Goal: Task Accomplishment & Management: Complete application form

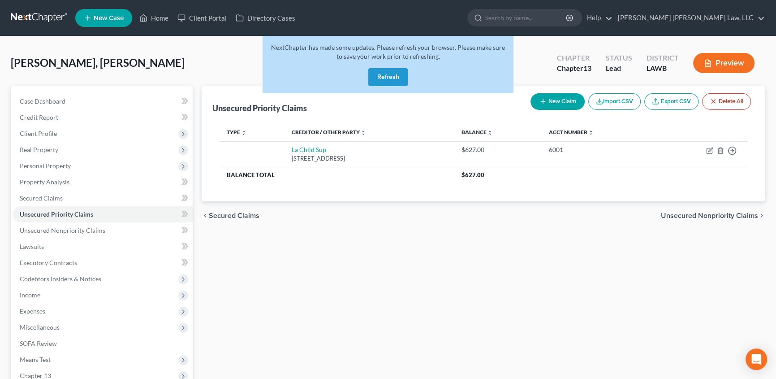
click at [379, 77] on button "Refresh" at bounding box center [387, 77] width 39 height 18
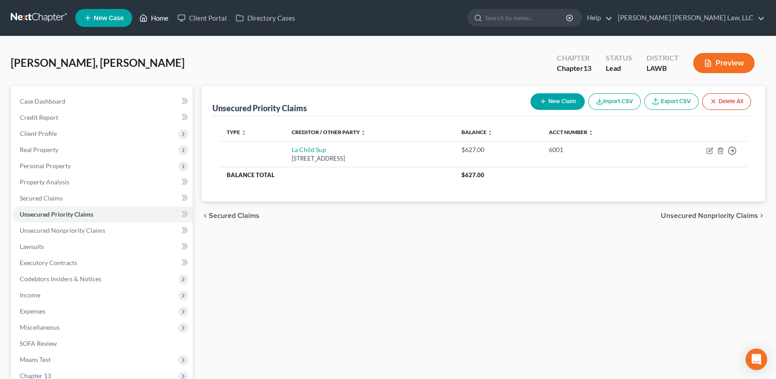
click at [163, 16] on link "Home" at bounding box center [154, 18] width 38 height 16
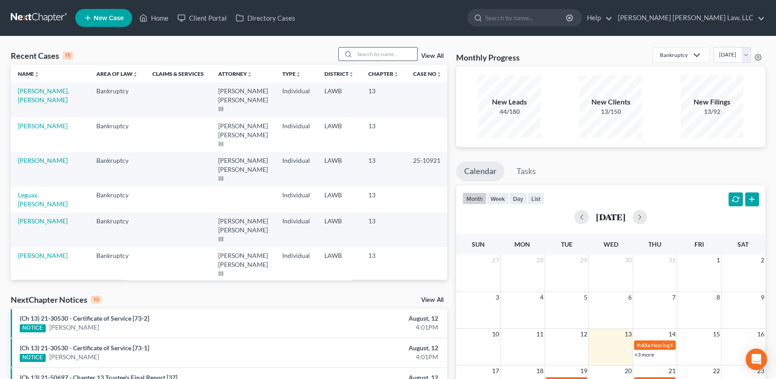
click at [370, 56] on input "search" at bounding box center [386, 54] width 63 height 13
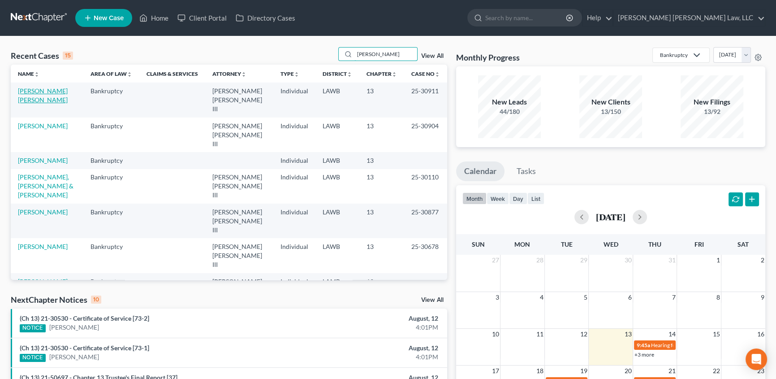
type input "williams"
click at [27, 94] on link "Eleam Williams, Pamela" at bounding box center [43, 95] width 50 height 17
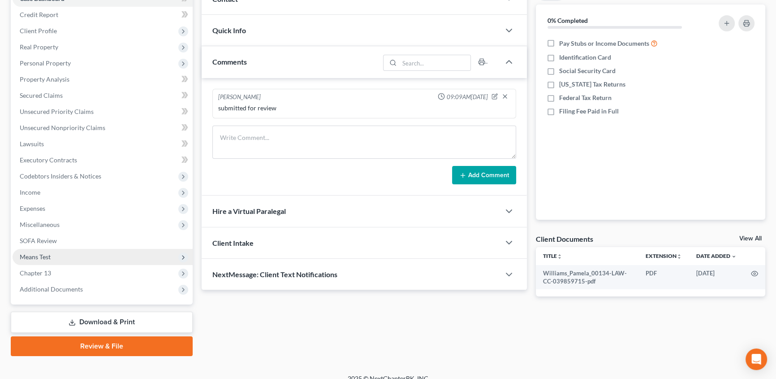
scroll to position [113, 0]
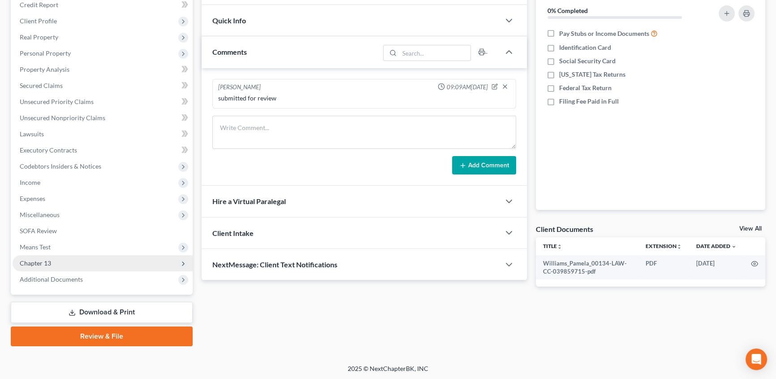
click at [36, 262] on span "Chapter 13" at bounding box center [35, 263] width 31 height 8
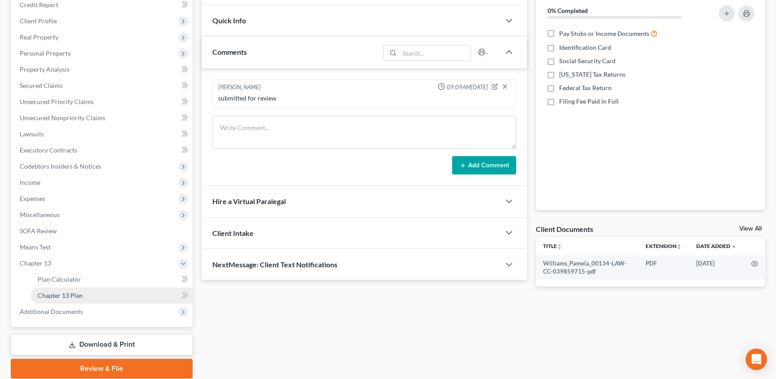
drag, startPoint x: 82, startPoint y: 298, endPoint x: 163, endPoint y: 291, distance: 81.0
click at [82, 298] on link "Chapter 13 Plan" at bounding box center [111, 295] width 162 height 16
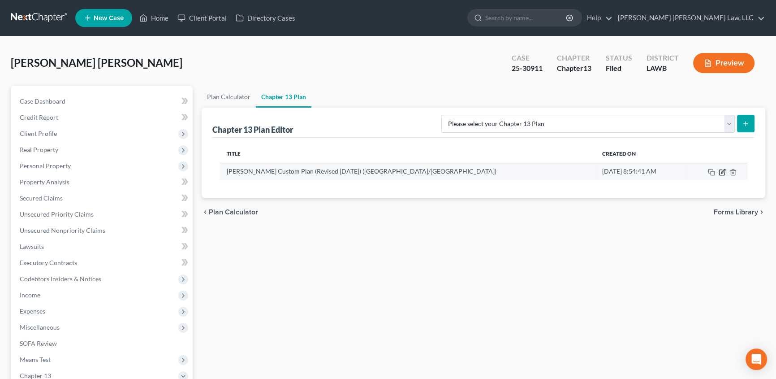
click at [725, 169] on icon "button" at bounding box center [722, 172] width 7 height 7
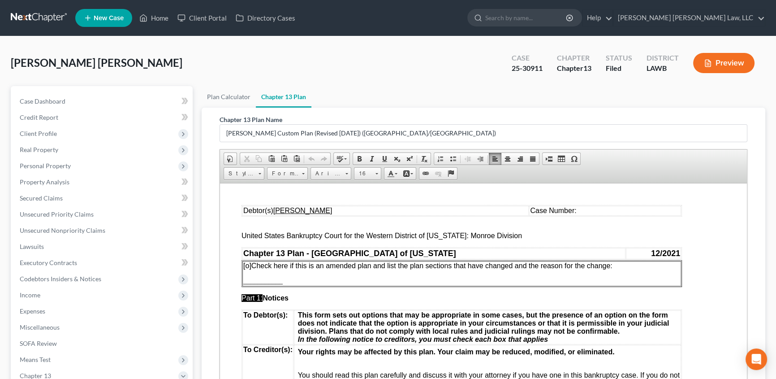
click at [306, 211] on u "Pamela D. Williams" at bounding box center [302, 210] width 59 height 8
click at [449, 210] on td "Debtor(s) Pamela Diane Eleam Williams" at bounding box center [408, 210] width 333 height 10
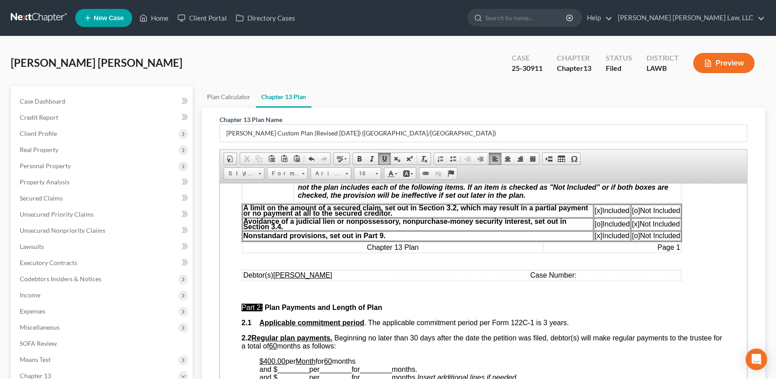
scroll to position [285, 0]
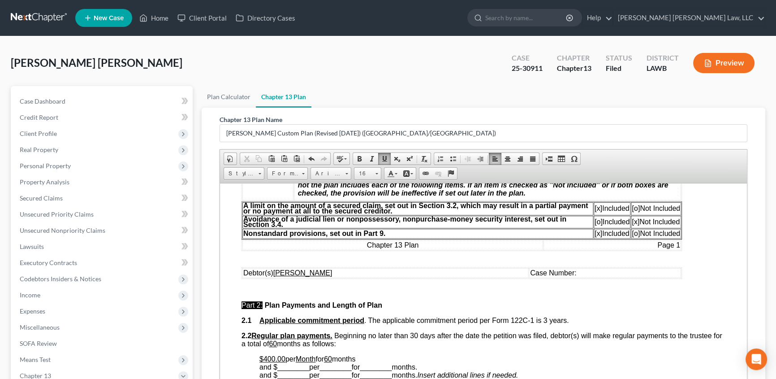
click at [306, 276] on u "Pamela D. Williams" at bounding box center [302, 272] width 59 height 8
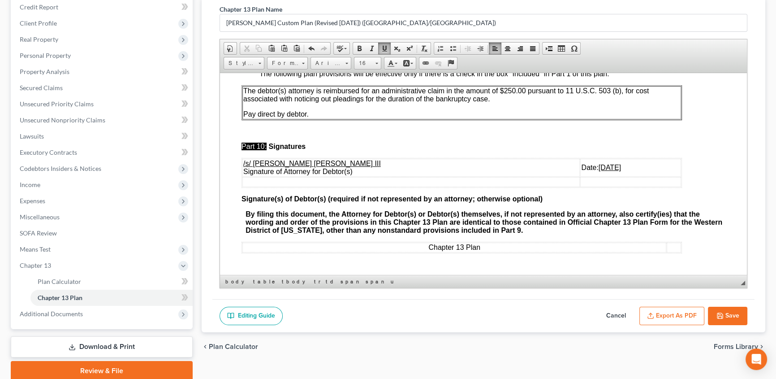
scroll to position [122, 0]
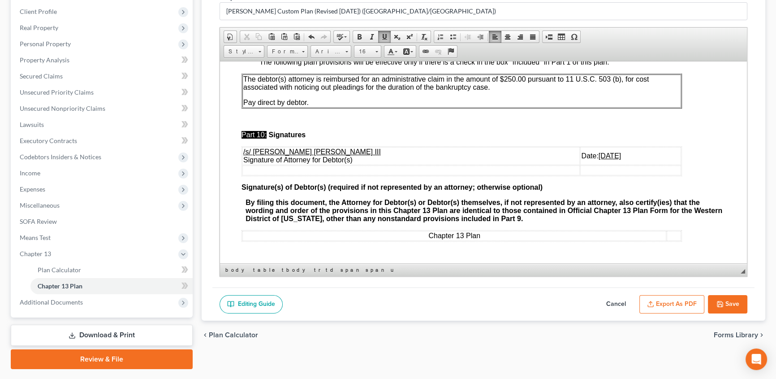
click at [732, 300] on button "Save" at bounding box center [727, 304] width 39 height 19
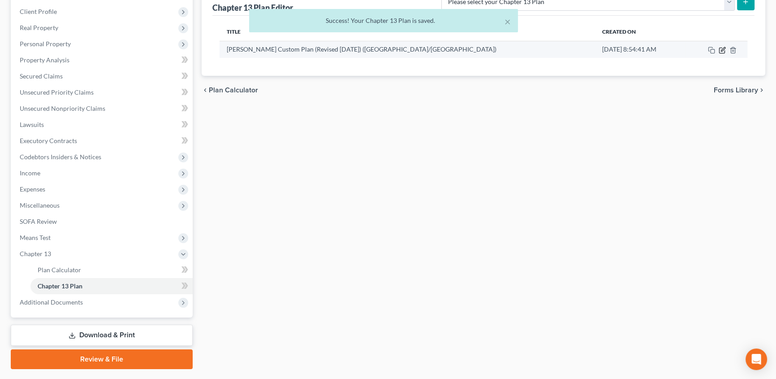
click at [723, 51] on icon "button" at bounding box center [722, 50] width 7 height 7
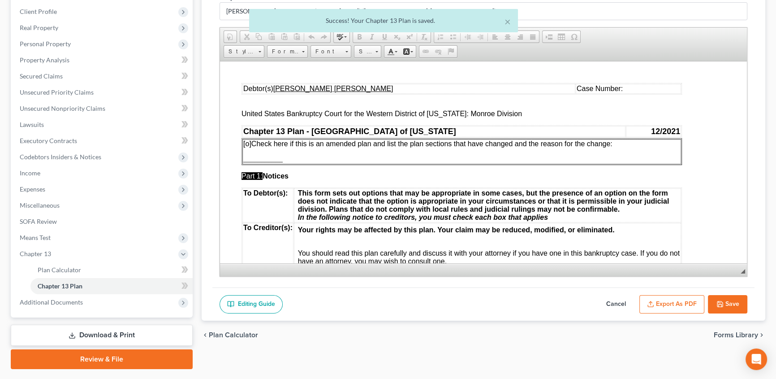
scroll to position [0, 0]
click at [668, 302] on button "Export as PDF" at bounding box center [672, 304] width 65 height 19
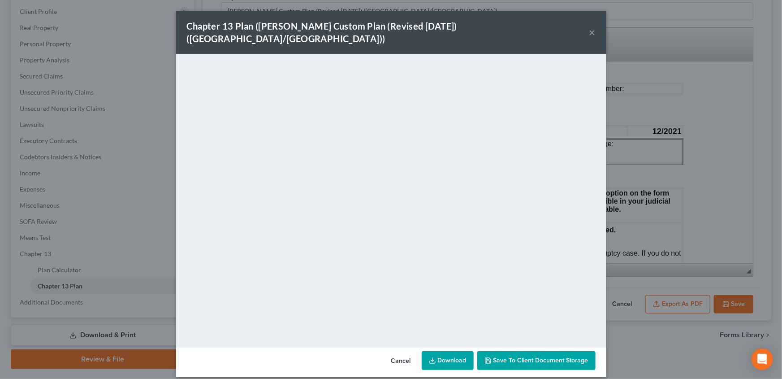
click at [591, 27] on button "×" at bounding box center [592, 32] width 6 height 11
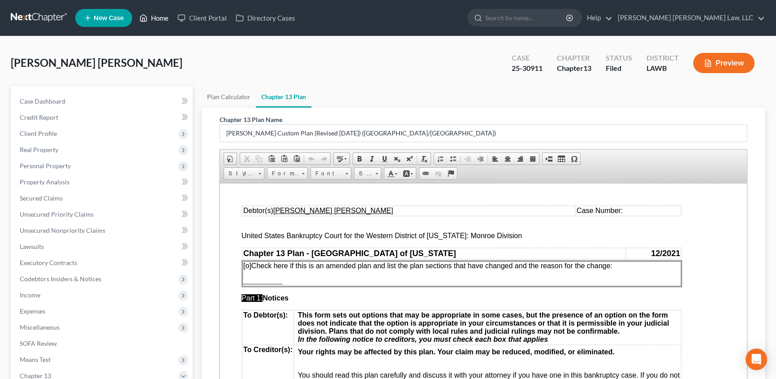
drag, startPoint x: 161, startPoint y: 20, endPoint x: 159, endPoint y: 0, distance: 19.4
click at [161, 20] on link "Home" at bounding box center [154, 18] width 38 height 16
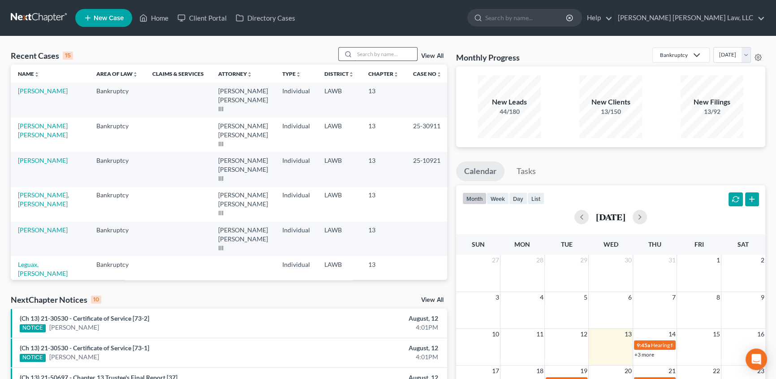
click at [376, 54] on input "search" at bounding box center [386, 54] width 63 height 13
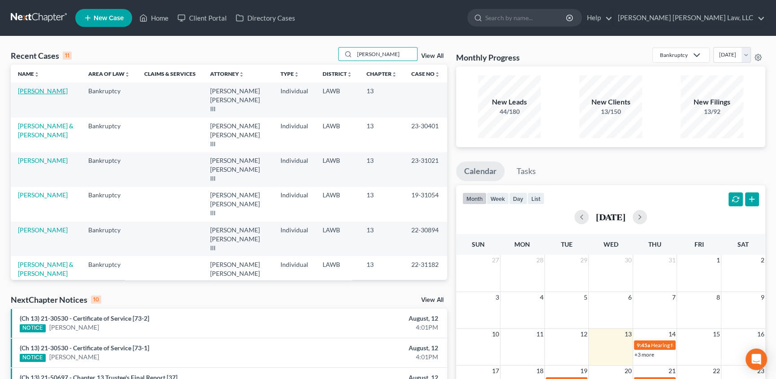
type input "lester"
click at [41, 92] on link "Lester, Melissa" at bounding box center [43, 91] width 50 height 8
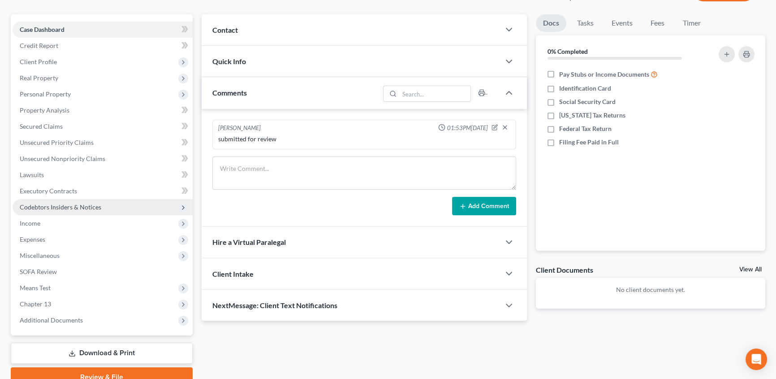
scroll to position [81, 0]
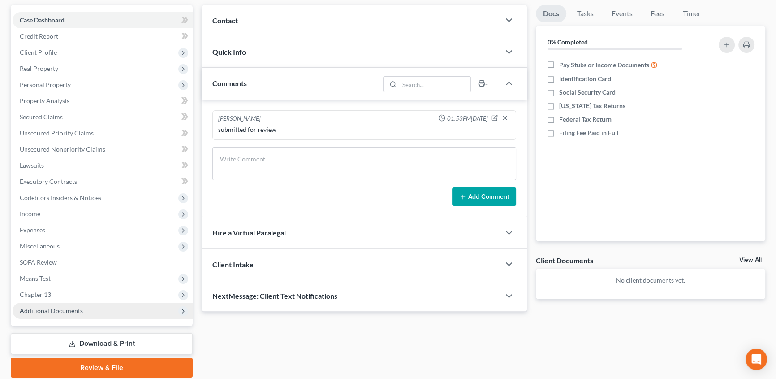
click at [48, 307] on span "Additional Documents" at bounding box center [51, 311] width 63 height 8
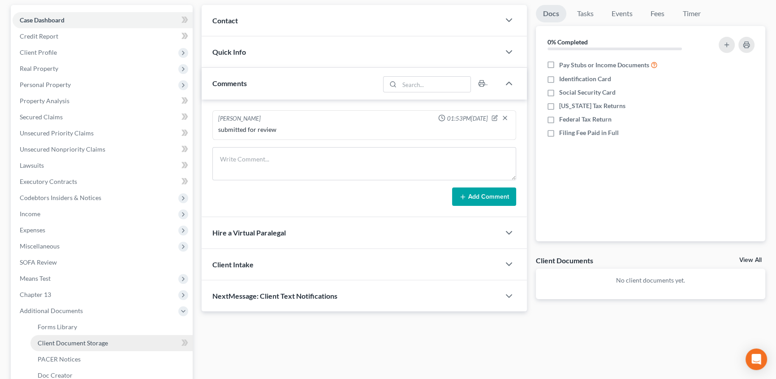
click at [66, 342] on span "Client Document Storage" at bounding box center [73, 343] width 70 height 8
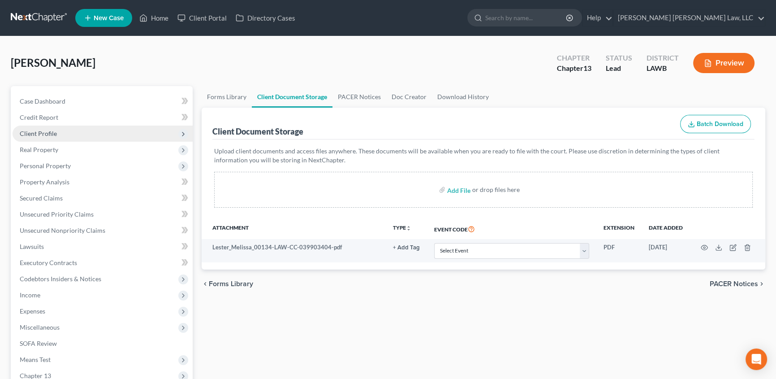
click at [37, 133] on span "Client Profile" at bounding box center [38, 134] width 37 height 8
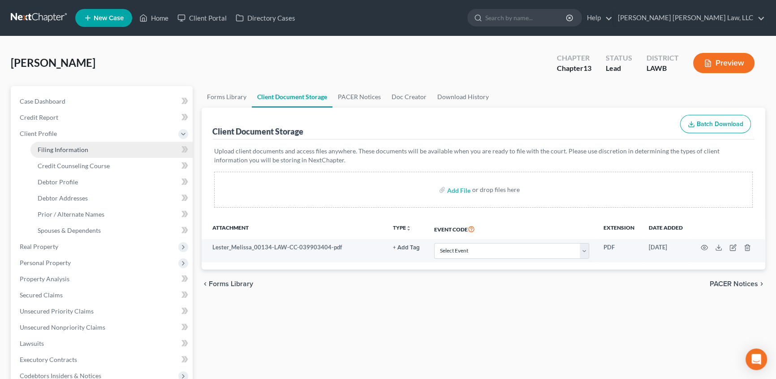
click at [60, 146] on span "Filing Information" at bounding box center [63, 150] width 51 height 8
select select "1"
select select "0"
select select "3"
select select "19"
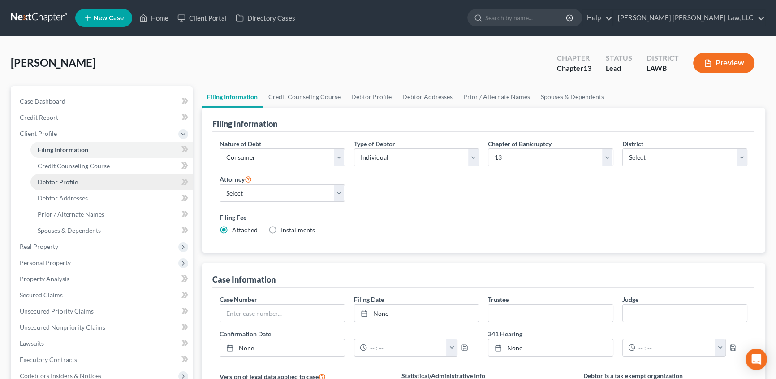
click at [53, 179] on span "Debtor Profile" at bounding box center [58, 182] width 40 height 8
select select "1"
select select "5"
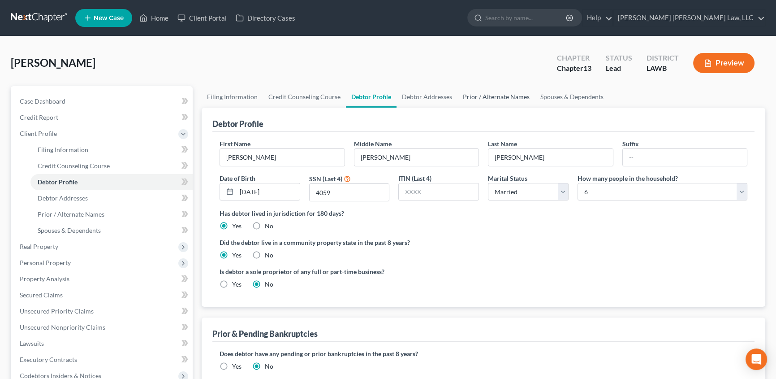
click at [487, 95] on link "Prior / Alternate Names" at bounding box center [497, 97] width 78 height 22
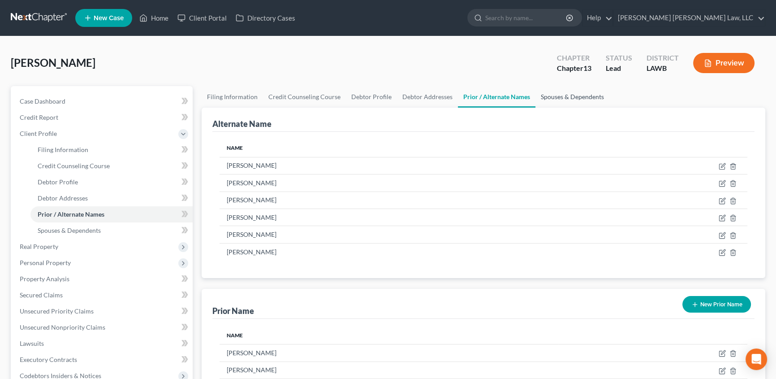
click at [563, 87] on link "Spouses & Dependents" at bounding box center [573, 97] width 74 height 22
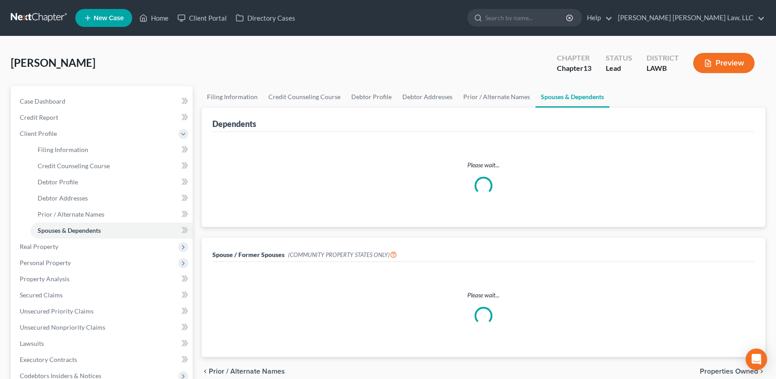
click at [544, 94] on link "Spouses & Dependents" at bounding box center [573, 97] width 74 height 22
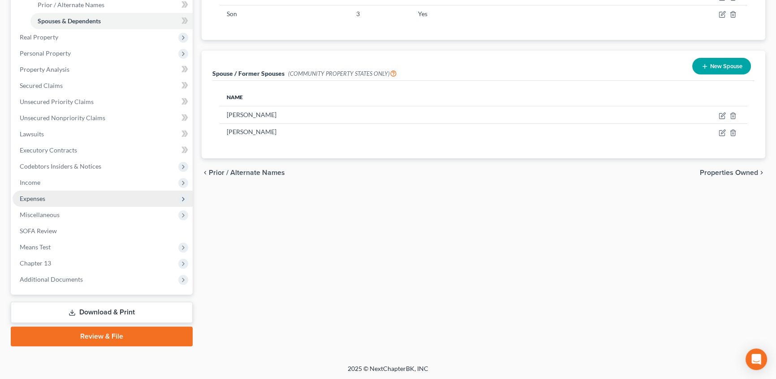
scroll to position [210, 0]
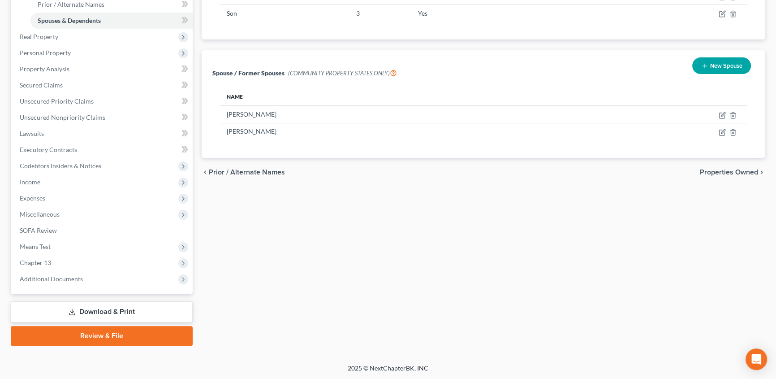
click at [118, 332] on link "Review & File" at bounding box center [102, 336] width 182 height 20
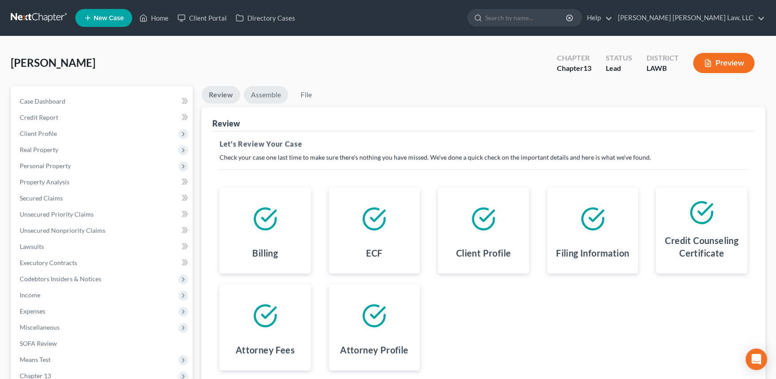
drag, startPoint x: 264, startPoint y: 91, endPoint x: 273, endPoint y: 125, distance: 35.0
click at [264, 91] on link "Assemble" at bounding box center [266, 94] width 44 height 17
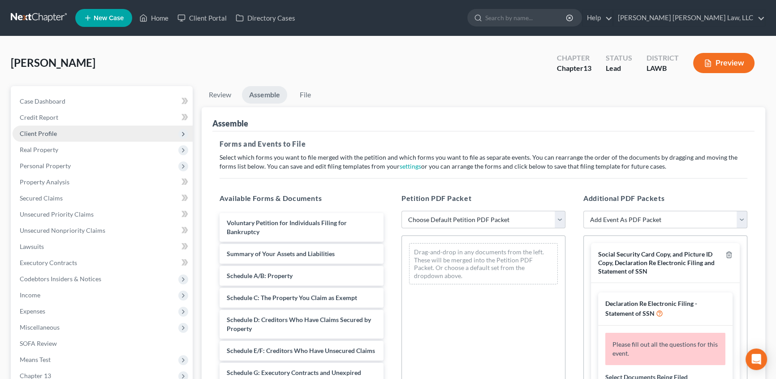
click at [30, 132] on span "Client Profile" at bounding box center [38, 134] width 37 height 8
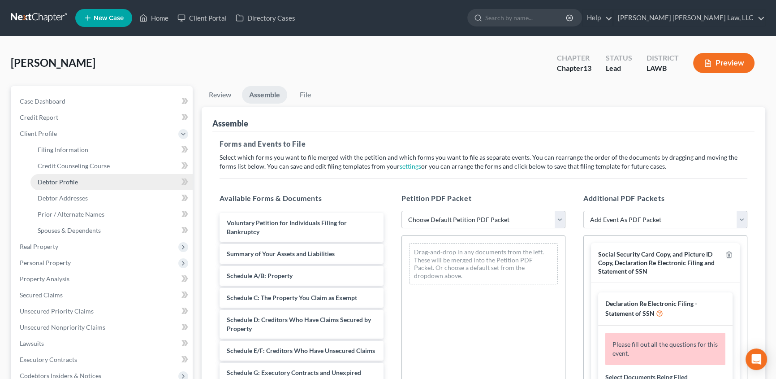
click at [68, 183] on span "Debtor Profile" at bounding box center [58, 182] width 40 height 8
select select "1"
select select "5"
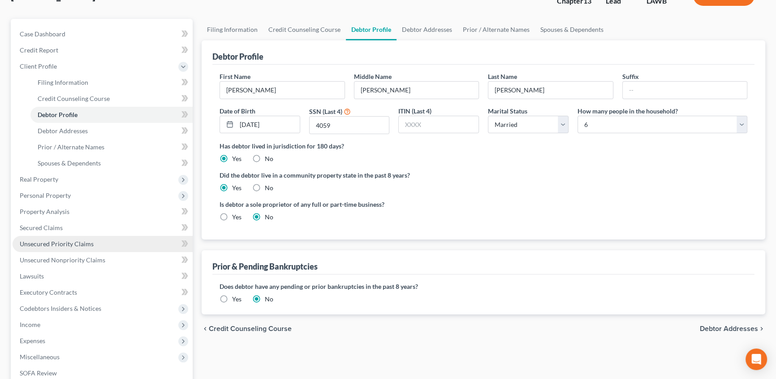
scroll to position [163, 0]
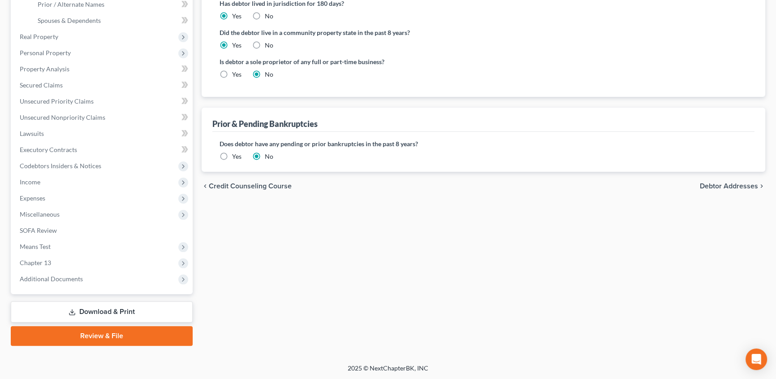
click at [119, 337] on link "Review & File" at bounding box center [102, 336] width 182 height 20
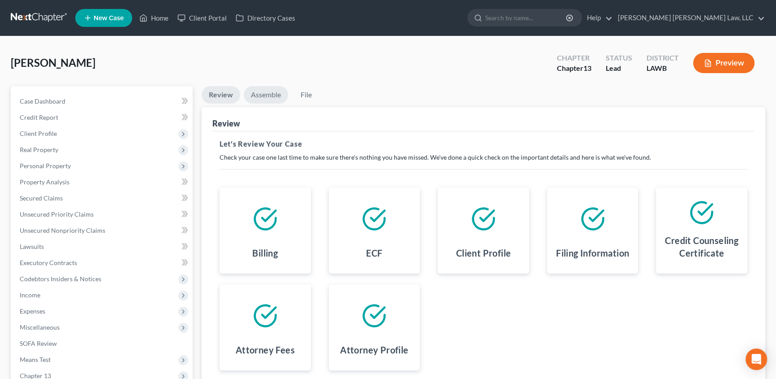
click at [267, 94] on link "Assemble" at bounding box center [266, 94] width 44 height 17
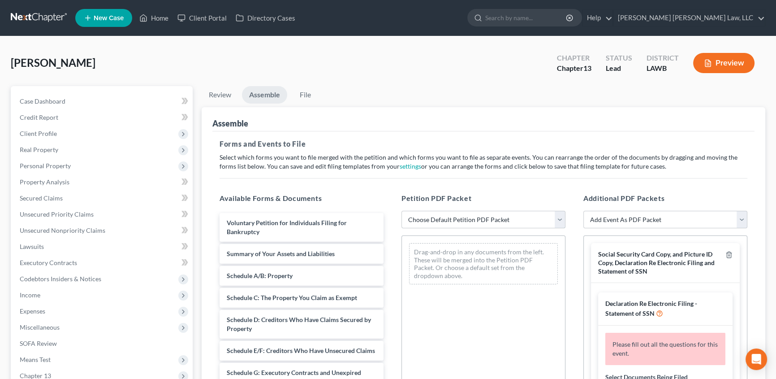
click at [434, 219] on select "Choose Default Petition PDF Packet Complete Bankruptcy Petition (all forms and …" at bounding box center [484, 220] width 164 height 18
select select "0"
click at [402, 211] on select "Choose Default Petition PDF Packet Complete Bankruptcy Petition (all forms and …" at bounding box center [484, 220] width 164 height 18
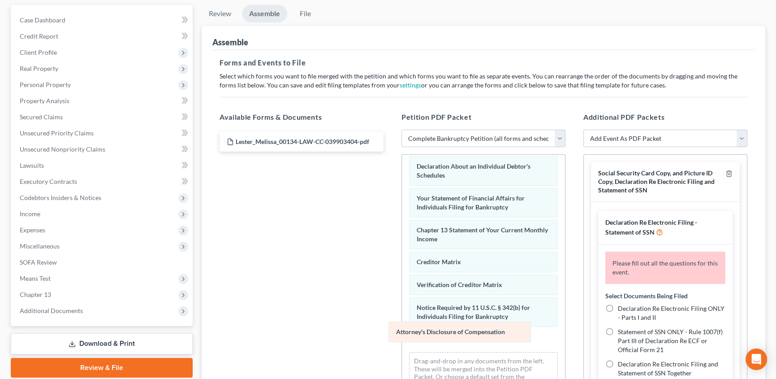
scroll to position [255, 0]
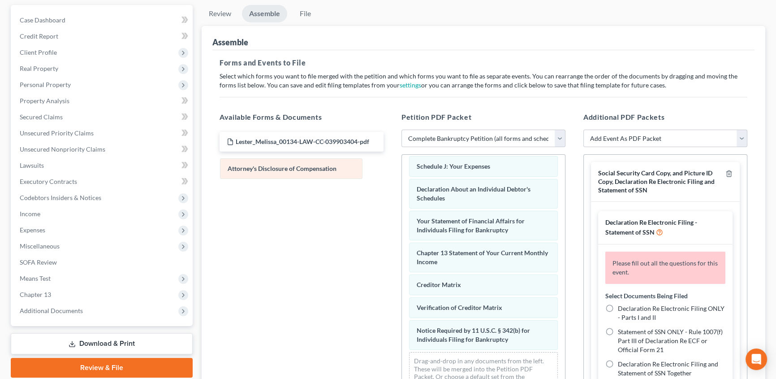
drag, startPoint x: 463, startPoint y: 340, endPoint x: 283, endPoint y: 170, distance: 247.0
click at [402, 170] on div "Attorney's Disclosure of Compensation Voluntary Petition for Individuals Filing…" at bounding box center [483, 153] width 163 height 493
click at [726, 171] on icon "button" at bounding box center [729, 173] width 7 height 7
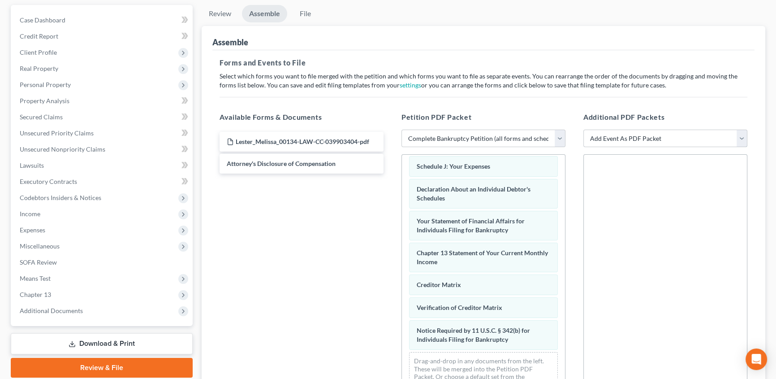
click at [598, 141] on select "Add Event As PDF Packet 20 Largest Unsecured Creditors Amended Creditor Matrix …" at bounding box center [666, 139] width 164 height 18
select select "9"
click at [584, 130] on select "Add Event As PDF Packet 20 Largest Unsecured Creditors Amended Creditor Matrix …" at bounding box center [666, 139] width 164 height 18
select select
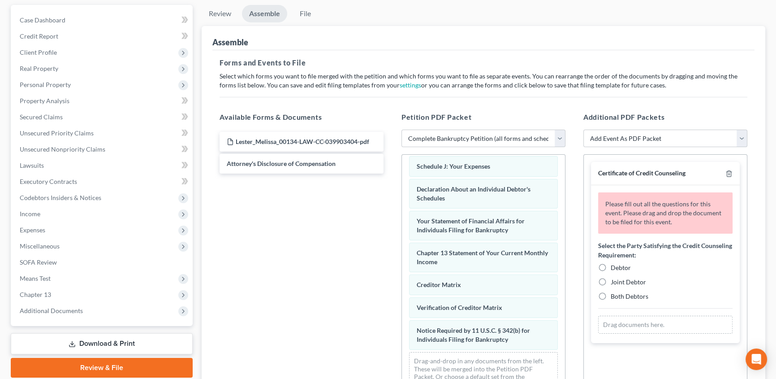
click at [611, 265] on label "Debtor" at bounding box center [621, 267] width 20 height 9
click at [615, 265] on input "Debtor" at bounding box center [618, 266] width 6 height 6
radio input "true"
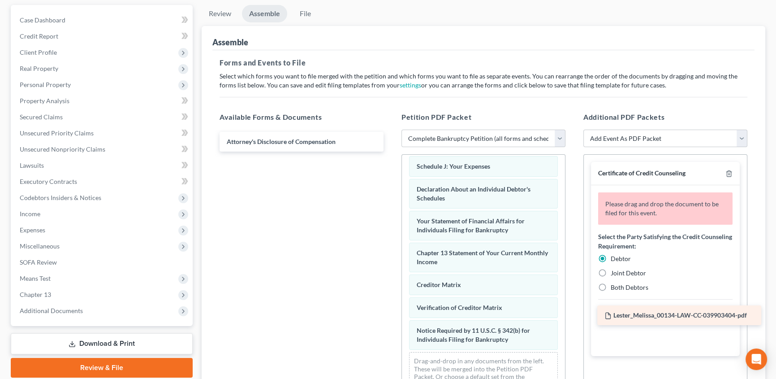
drag, startPoint x: 267, startPoint y: 140, endPoint x: 645, endPoint y: 315, distance: 416.3
click at [391, 152] on div "Lester_Melissa_00134-LAW-CC-039903404-pdf Lester_Melissa_00134-LAW-CC-039903404…" at bounding box center [301, 142] width 178 height 20
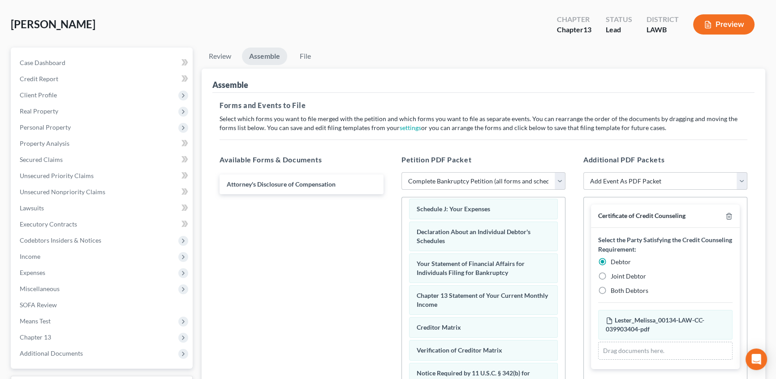
scroll to position [0, 0]
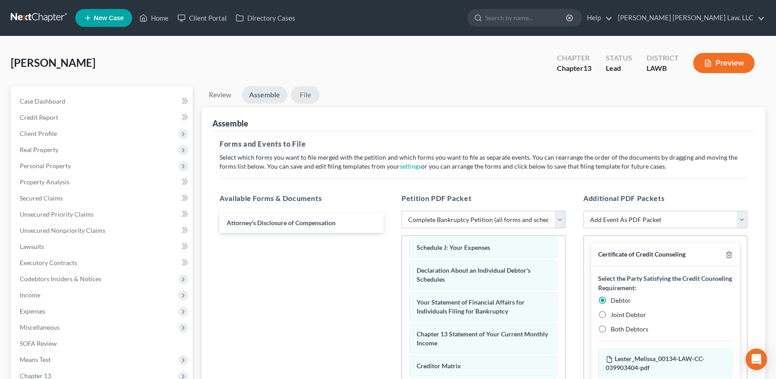
click at [301, 95] on link "File" at bounding box center [305, 94] width 29 height 17
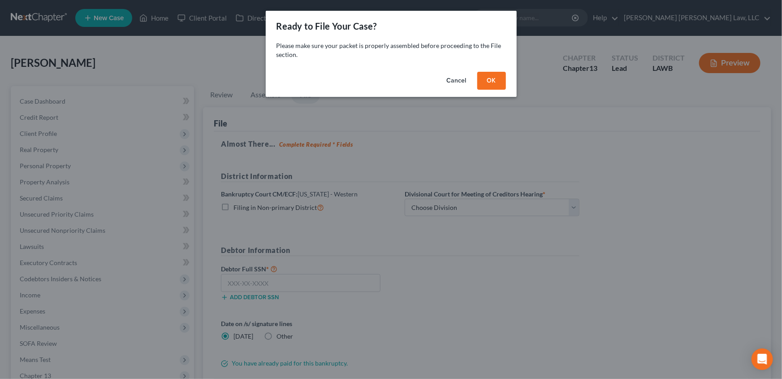
click at [488, 81] on button "OK" at bounding box center [491, 81] width 29 height 18
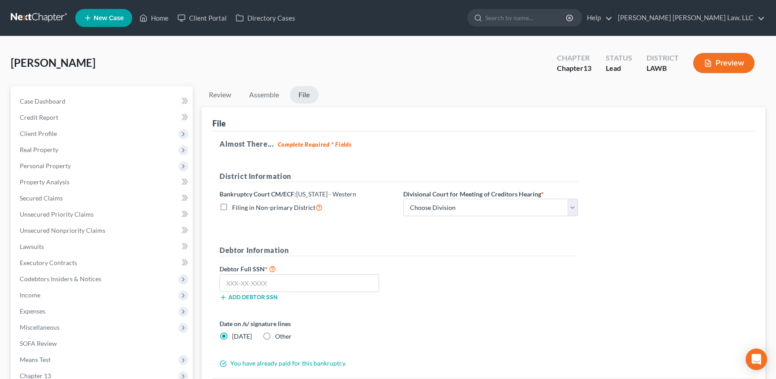
click at [232, 206] on label "Filing in Non-primary District" at bounding box center [277, 207] width 91 height 10
click at [236, 206] on input "Filing in Non-primary District" at bounding box center [239, 205] width 6 height 6
checkbox input "true"
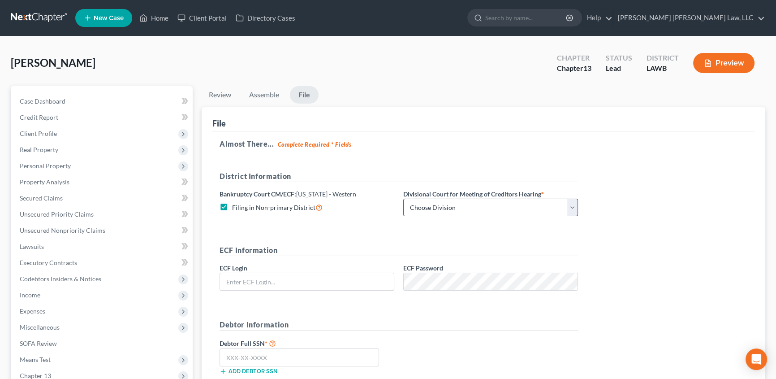
type input "eoyoung3p"
click at [440, 207] on select "Choose Division Alexandria Lafayette-Opelousas Lake Charles Monroe Shreveport" at bounding box center [490, 208] width 175 height 18
select select "3"
click at [403, 199] on select "Choose Division Alexandria Lafayette-Opelousas Lake Charles Monroe Shreveport" at bounding box center [490, 208] width 175 height 18
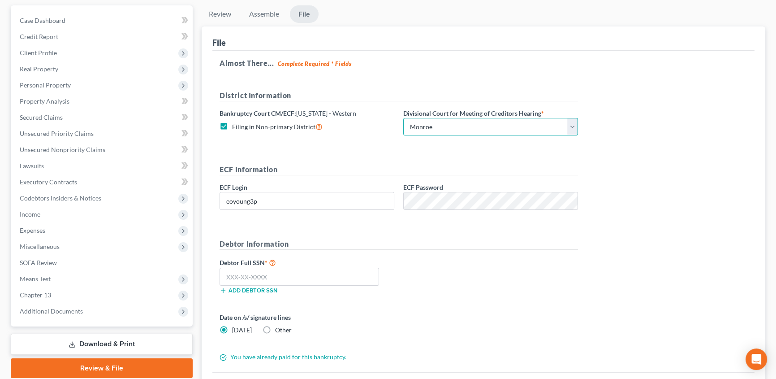
scroll to position [81, 0]
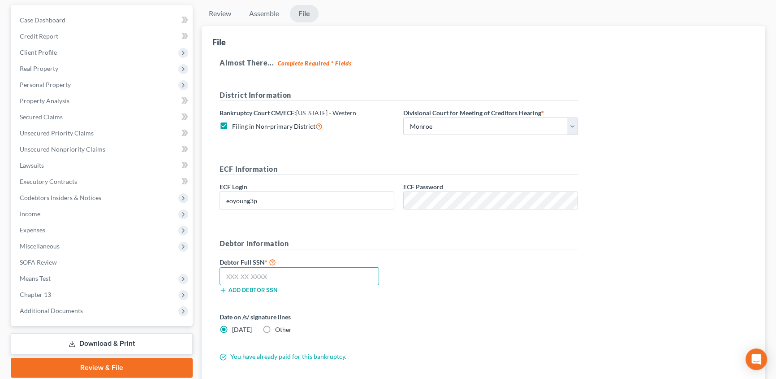
click at [255, 270] on input "text" at bounding box center [300, 276] width 160 height 18
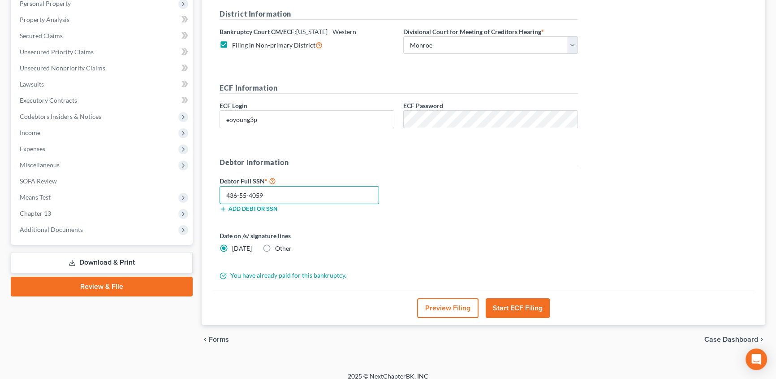
scroll to position [170, 0]
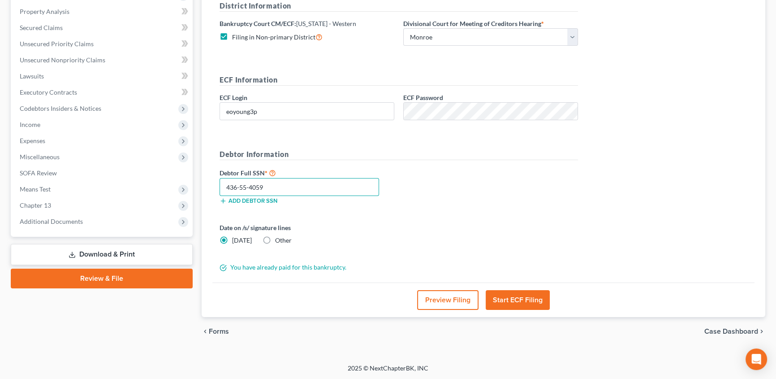
type input "436-55-4059"
click at [519, 303] on button "Start ECF Filing" at bounding box center [518, 300] width 64 height 20
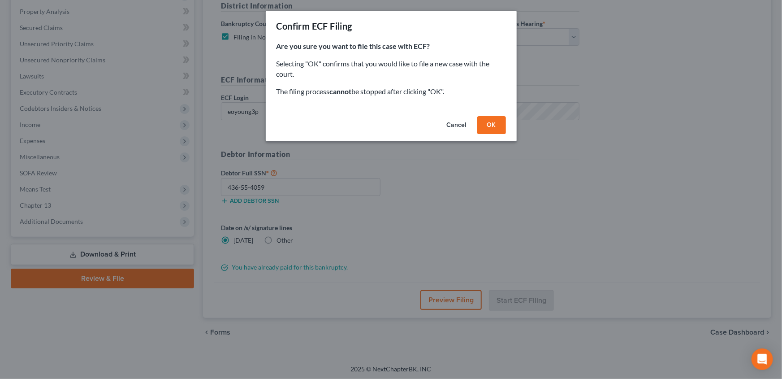
click at [493, 126] on button "OK" at bounding box center [491, 125] width 29 height 18
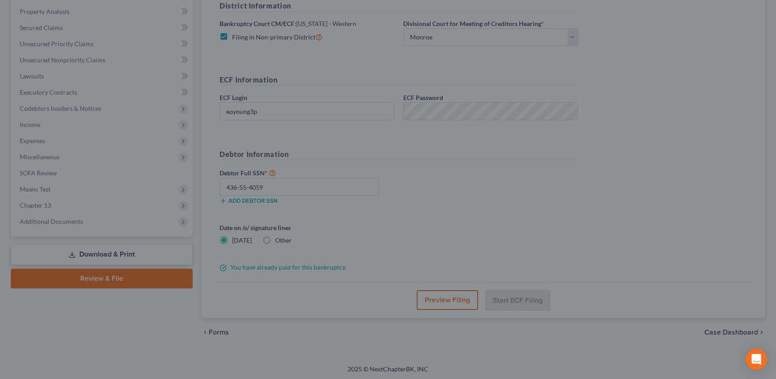
scroll to position [113, 0]
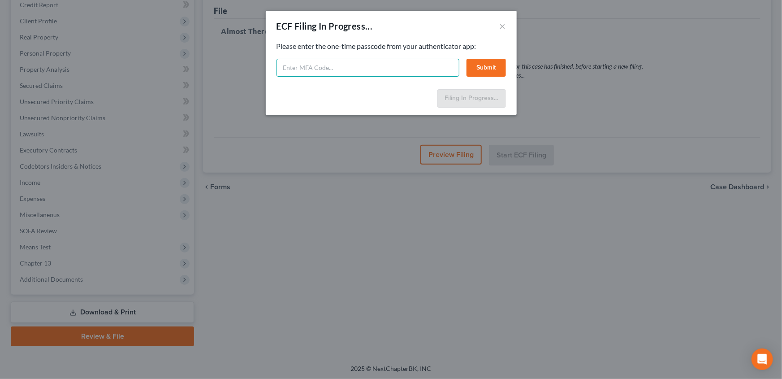
click at [343, 65] on input "text" at bounding box center [368, 68] width 183 height 18
type input "227140"
click at [489, 67] on button "Submit" at bounding box center [486, 68] width 39 height 18
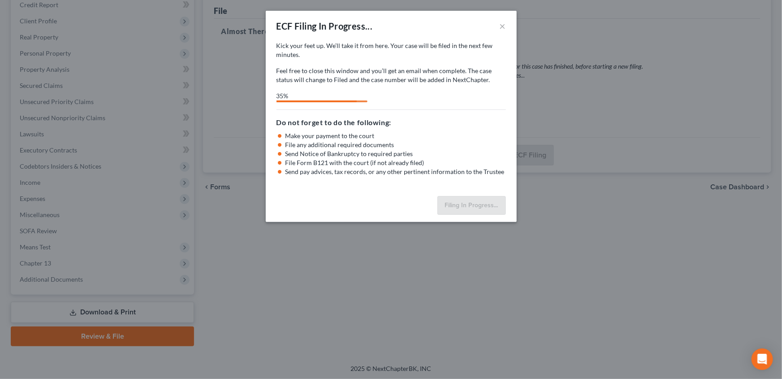
select select "3"
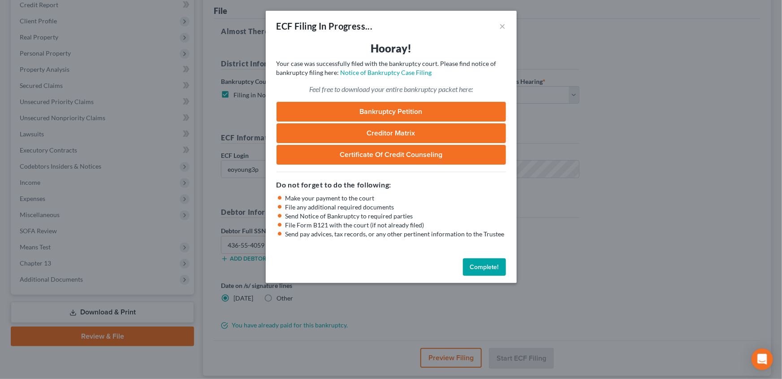
click at [479, 265] on button "Complete!" at bounding box center [484, 267] width 43 height 18
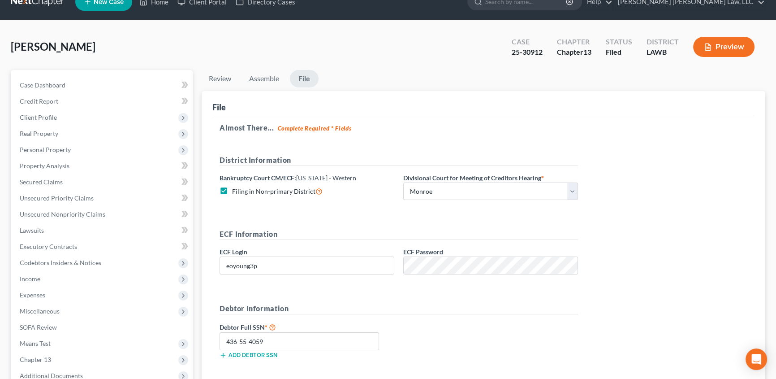
scroll to position [0, 0]
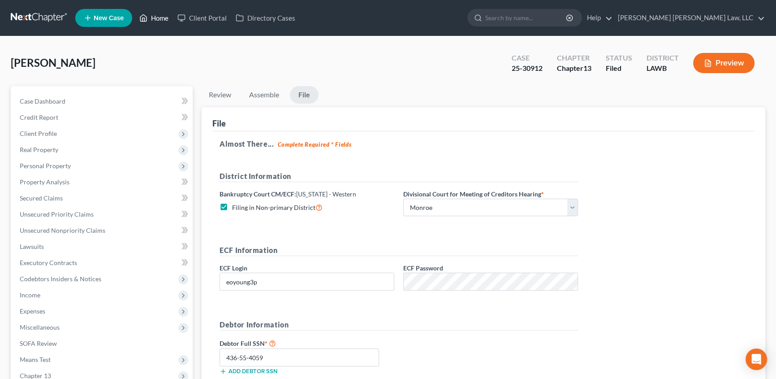
click at [165, 22] on link "Home" at bounding box center [154, 18] width 38 height 16
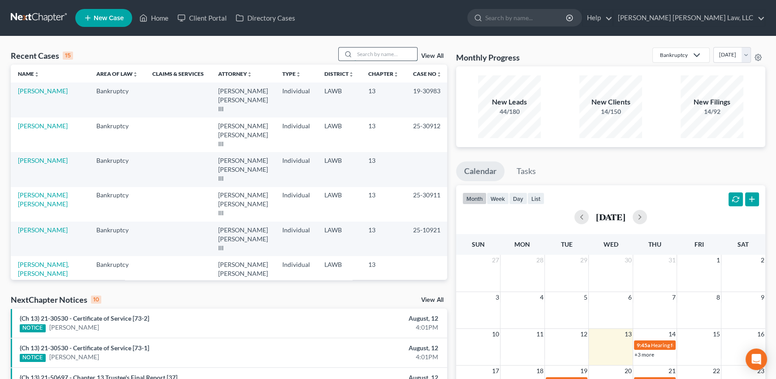
click at [401, 55] on input "search" at bounding box center [386, 54] width 63 height 13
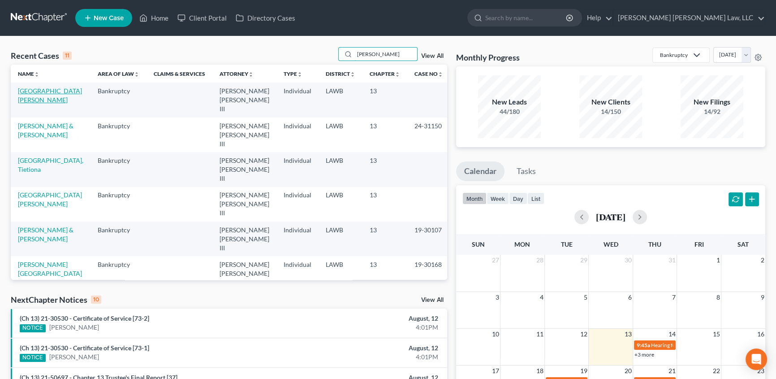
type input "cleve"
click at [53, 90] on link "Cleveland, Antonio" at bounding box center [50, 95] width 64 height 17
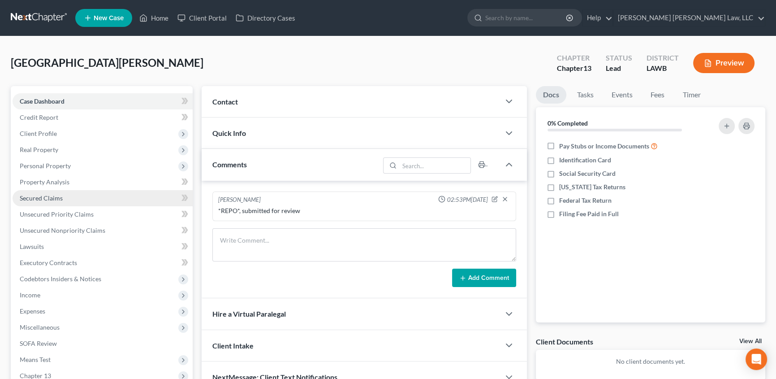
click at [48, 194] on span "Secured Claims" at bounding box center [41, 198] width 43 height 8
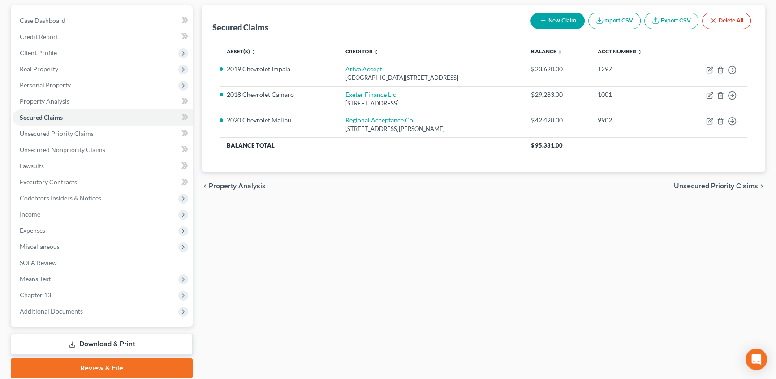
scroll to position [81, 0]
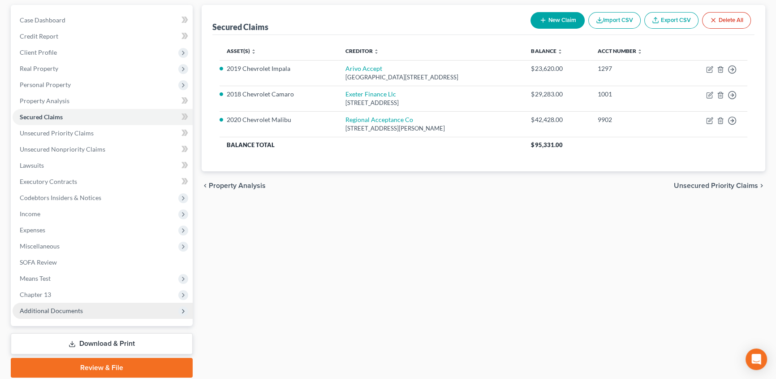
drag, startPoint x: 72, startPoint y: 313, endPoint x: 77, endPoint y: 311, distance: 5.7
click at [72, 313] on span "Additional Documents" at bounding box center [51, 311] width 63 height 8
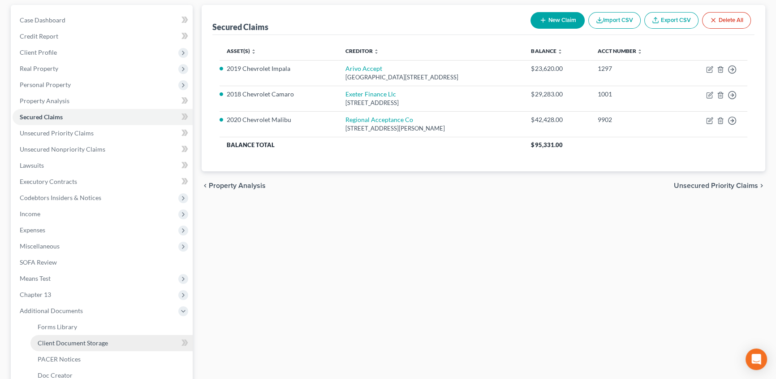
click at [82, 339] on span "Client Document Storage" at bounding box center [73, 343] width 70 height 8
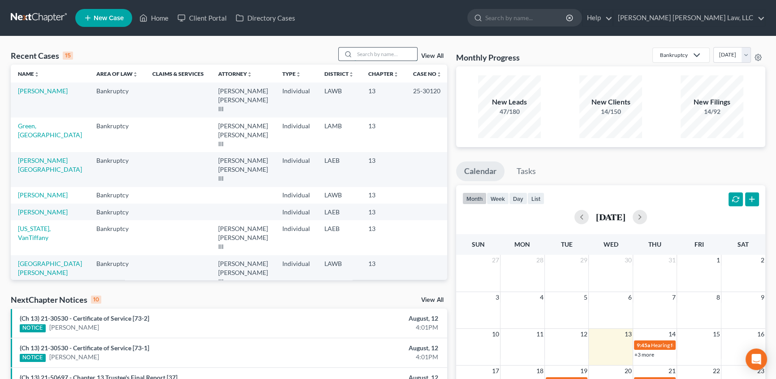
click at [386, 53] on input "search" at bounding box center [386, 54] width 63 height 13
type input "goss"
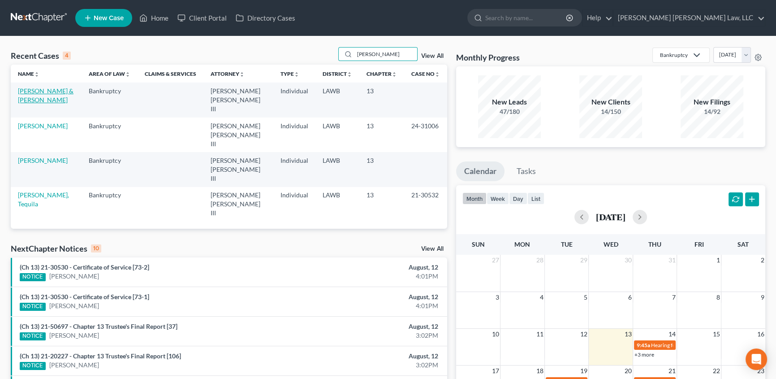
click at [47, 89] on link "[PERSON_NAME] & [PERSON_NAME]" at bounding box center [46, 95] width 56 height 17
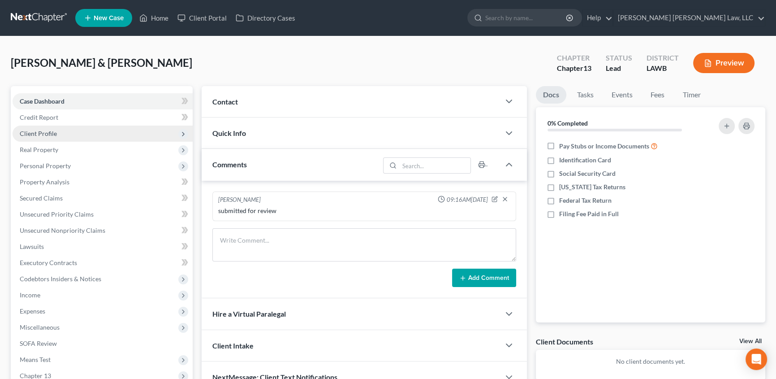
click at [39, 128] on span "Client Profile" at bounding box center [103, 134] width 180 height 16
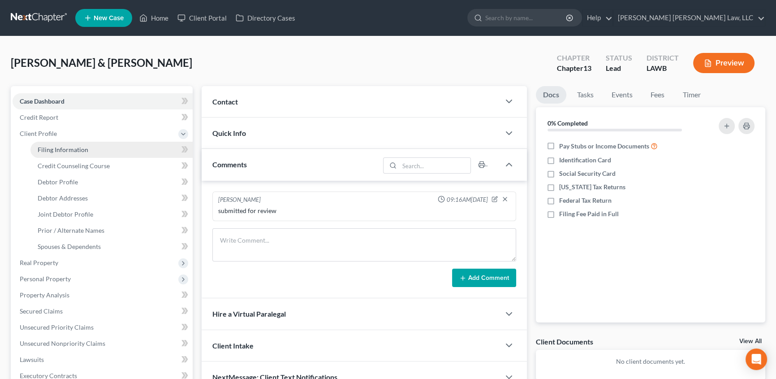
click at [61, 147] on span "Filing Information" at bounding box center [63, 150] width 51 height 8
select select "1"
select select "3"
select select "19"
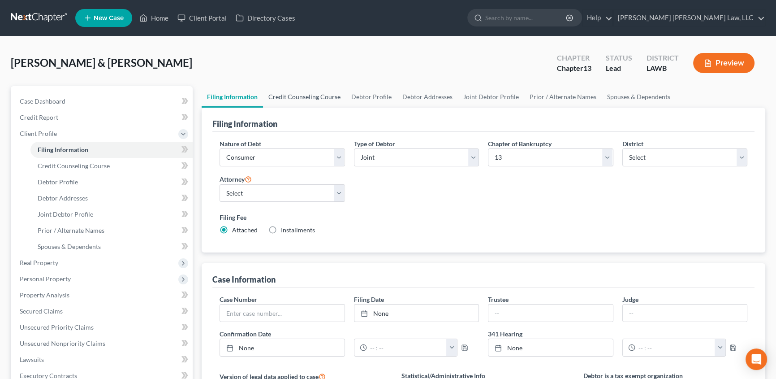
click at [312, 100] on link "Credit Counseling Course" at bounding box center [304, 97] width 83 height 22
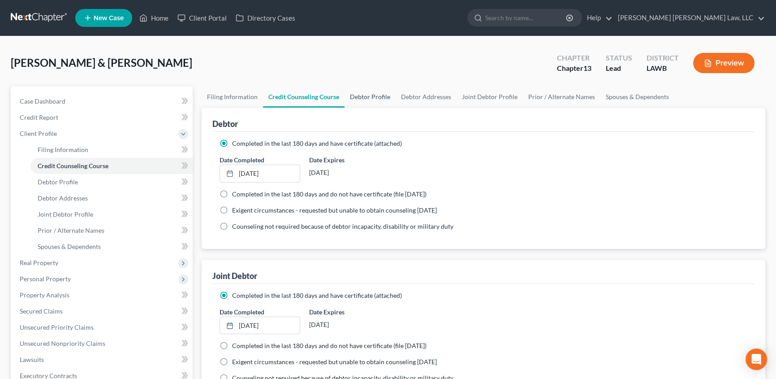
click at [368, 95] on link "Debtor Profile" at bounding box center [370, 97] width 51 height 22
select select "1"
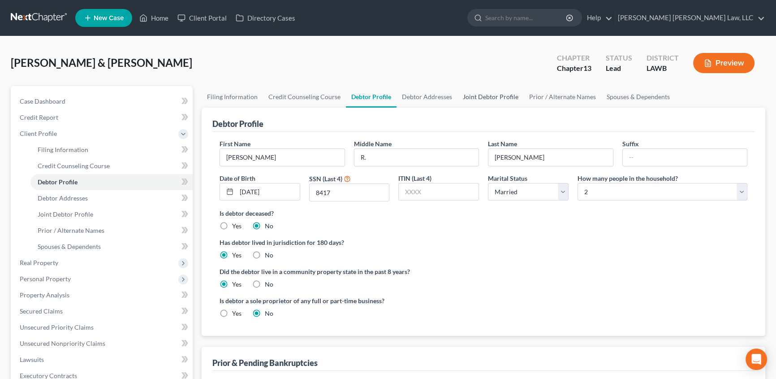
click at [491, 95] on link "Joint Debtor Profile" at bounding box center [491, 97] width 66 height 22
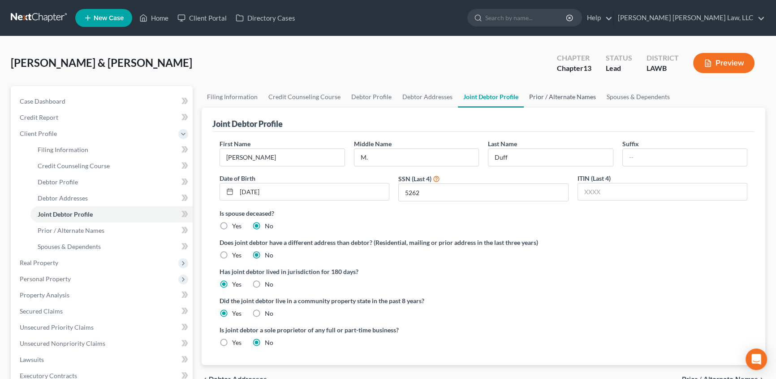
click at [561, 99] on link "Prior / Alternate Names" at bounding box center [563, 97] width 78 height 22
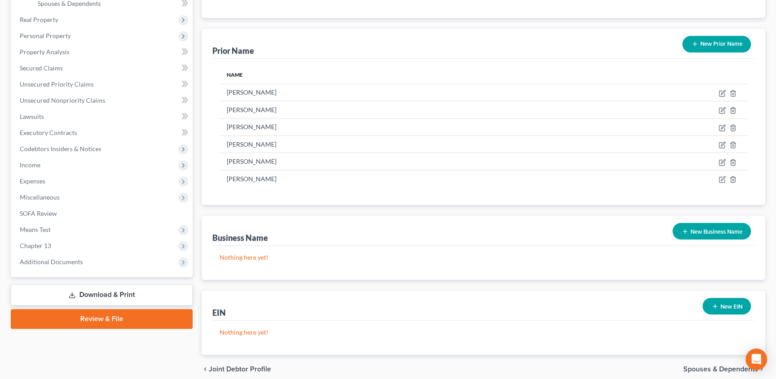
scroll to position [244, 0]
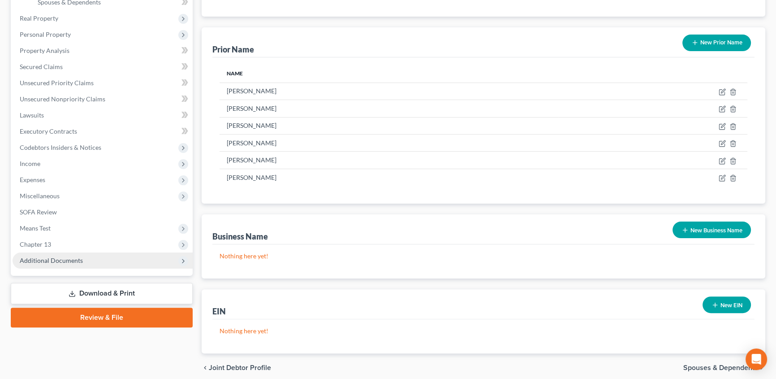
click at [60, 260] on span "Additional Documents" at bounding box center [51, 260] width 63 height 8
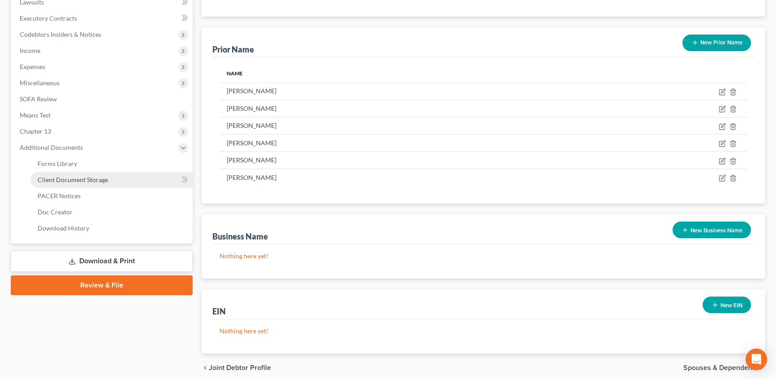
click at [88, 180] on span "Client Document Storage" at bounding box center [73, 180] width 70 height 8
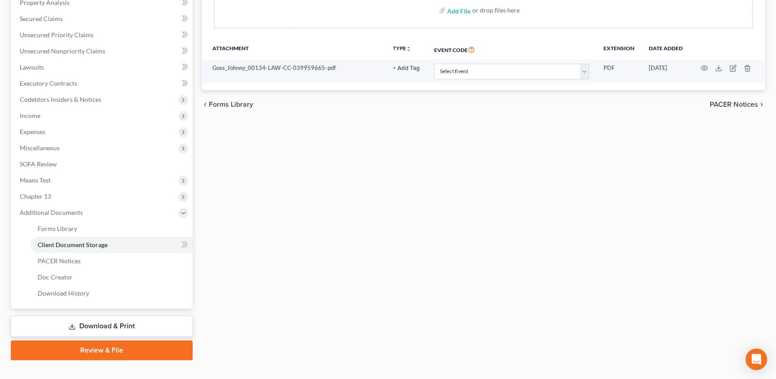
scroll to position [193, 0]
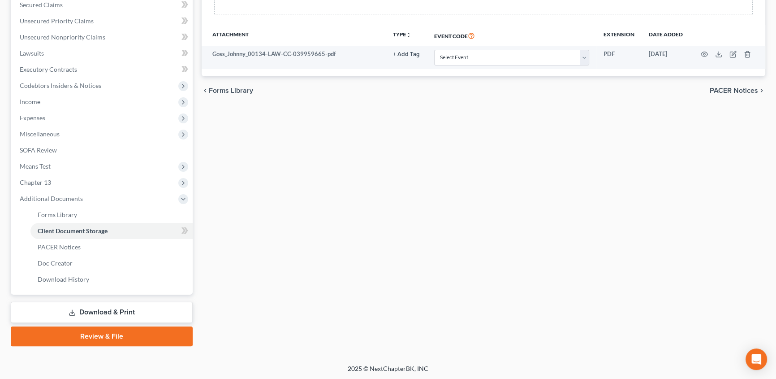
click at [79, 331] on link "Review & File" at bounding box center [102, 336] width 182 height 20
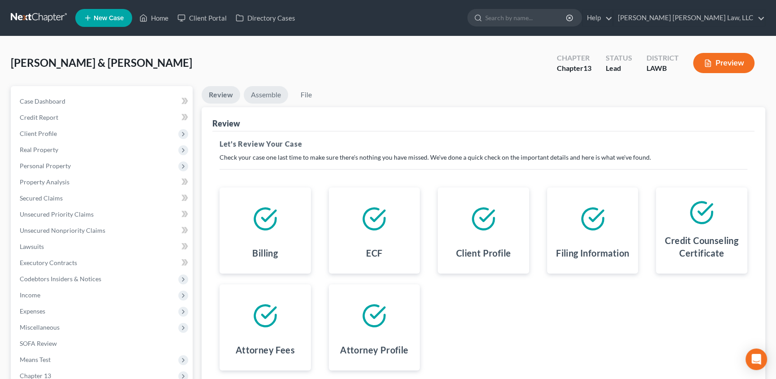
click at [266, 96] on link "Assemble" at bounding box center [266, 94] width 44 height 17
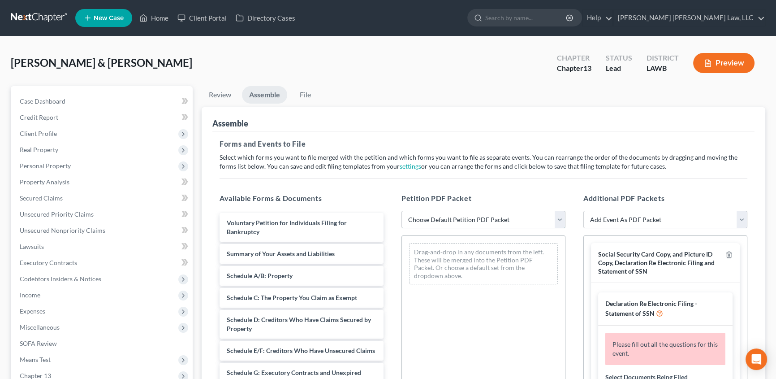
click at [462, 220] on select "Choose Default Petition PDF Packet Complete Bankruptcy Petition (all forms and …" at bounding box center [484, 220] width 164 height 18
select select "0"
click at [402, 211] on select "Choose Default Petition PDF Packet Complete Bankruptcy Petition (all forms and …" at bounding box center [484, 220] width 164 height 18
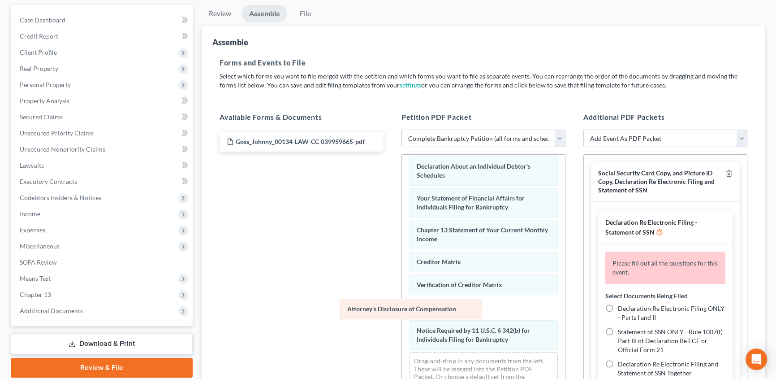
scroll to position [255, 0]
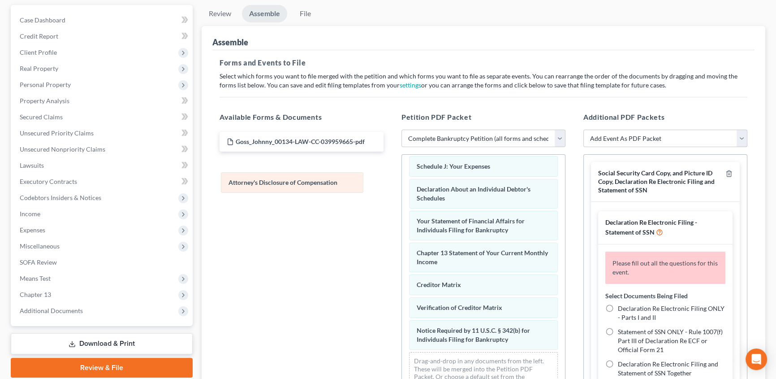
drag, startPoint x: 437, startPoint y: 340, endPoint x: 253, endPoint y: 175, distance: 246.3
click at [402, 175] on div "Attorney's Disclosure of Compensation Voluntary Petition for Individuals Filing…" at bounding box center [483, 153] width 163 height 493
click at [726, 171] on icon "button" at bounding box center [729, 173] width 7 height 7
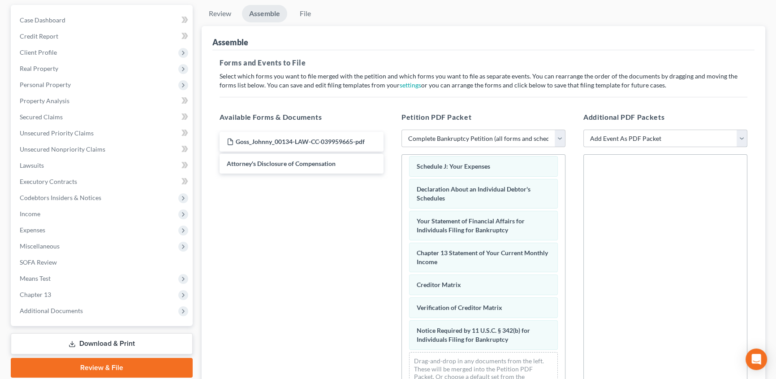
click at [603, 138] on select "Add Event As PDF Packet 20 Largest Unsecured Creditors Amended Creditor Matrix …" at bounding box center [666, 139] width 164 height 18
select select "9"
click at [584, 130] on select "Add Event As PDF Packet 20 Largest Unsecured Creditors Amended Creditor Matrix …" at bounding box center [666, 139] width 164 height 18
select select
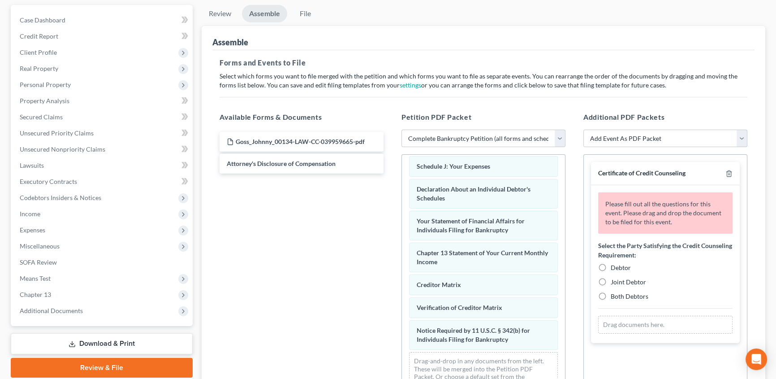
click at [611, 268] on label "Debtor" at bounding box center [621, 267] width 20 height 9
click at [615, 268] on input "Debtor" at bounding box center [618, 266] width 6 height 6
radio input "true"
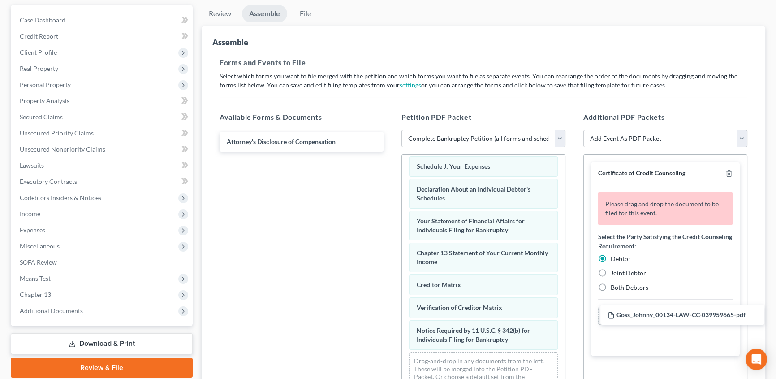
drag, startPoint x: 254, startPoint y: 141, endPoint x: 635, endPoint y: 314, distance: 417.8
click at [391, 152] on div "Goss_Johnny_00134-LAW-CC-039959665-pdf Goss_Johnny_00134-LAW-CC-039959665-pdf A…" at bounding box center [301, 142] width 178 height 20
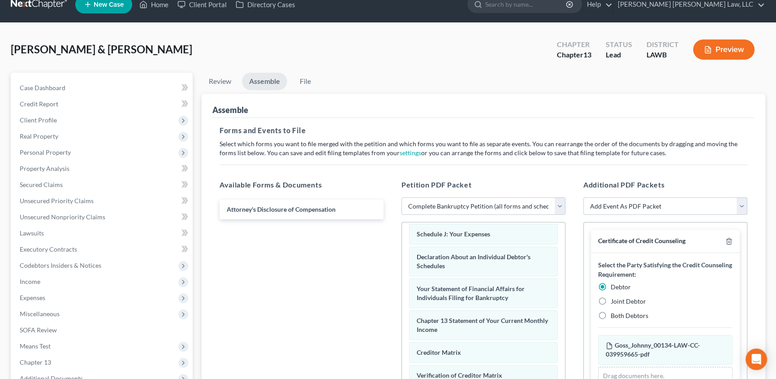
scroll to position [0, 0]
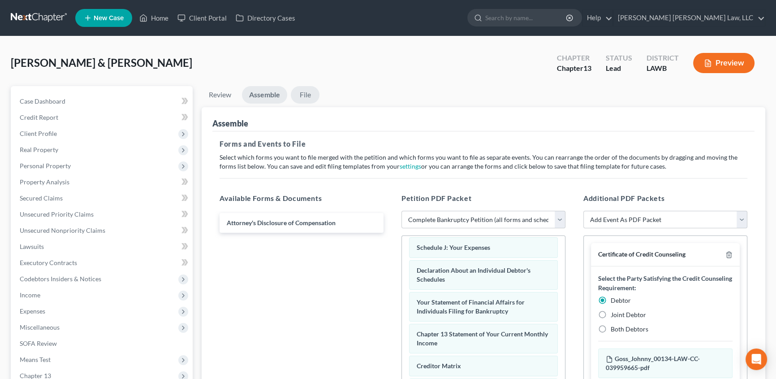
click at [306, 91] on link "File" at bounding box center [305, 94] width 29 height 17
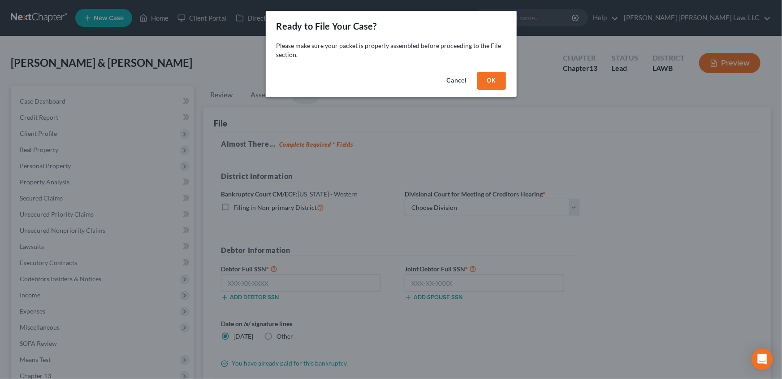
click at [485, 79] on button "OK" at bounding box center [491, 81] width 29 height 18
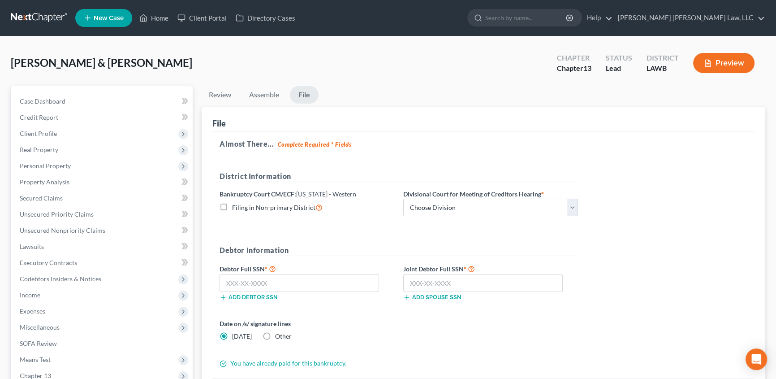
click at [232, 205] on label "Filing in Non-primary District" at bounding box center [277, 207] width 91 height 10
click at [236, 205] on input "Filing in Non-primary District" at bounding box center [239, 205] width 6 height 6
checkbox input "true"
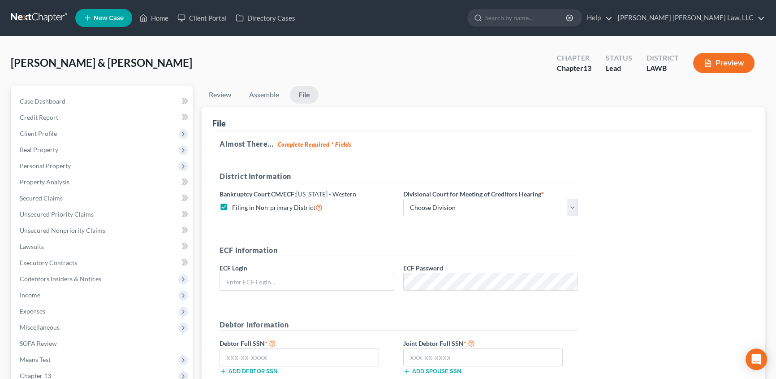
type input "eoyoung3p"
click at [407, 208] on select "Choose Division Alexandria Lafayette-Opelousas Lake Charles Monroe Shreveport" at bounding box center [490, 208] width 175 height 18
select select "3"
click at [403, 199] on select "Choose Division Alexandria Lafayette-Opelousas Lake Charles Monroe Shreveport" at bounding box center [490, 208] width 175 height 18
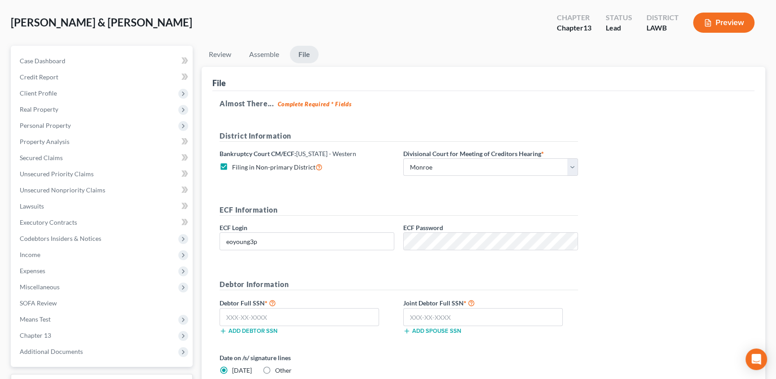
scroll to position [40, 0]
drag, startPoint x: 228, startPoint y: 315, endPoint x: 234, endPoint y: 315, distance: 6.7
click at [228, 315] on input "text" at bounding box center [300, 317] width 160 height 18
type input "425-33-8417"
click at [416, 318] on input "text" at bounding box center [483, 317] width 160 height 18
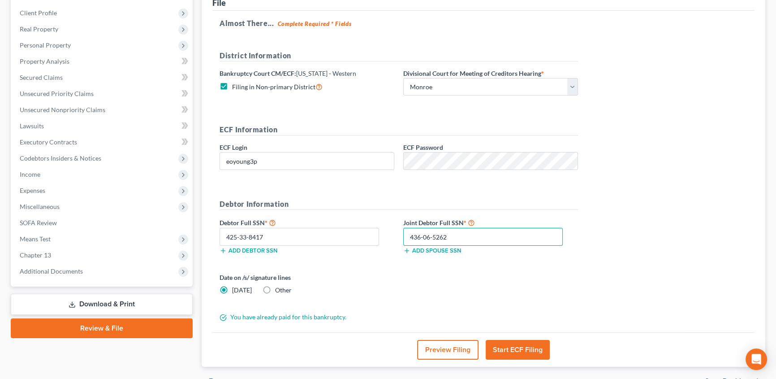
scroll to position [122, 0]
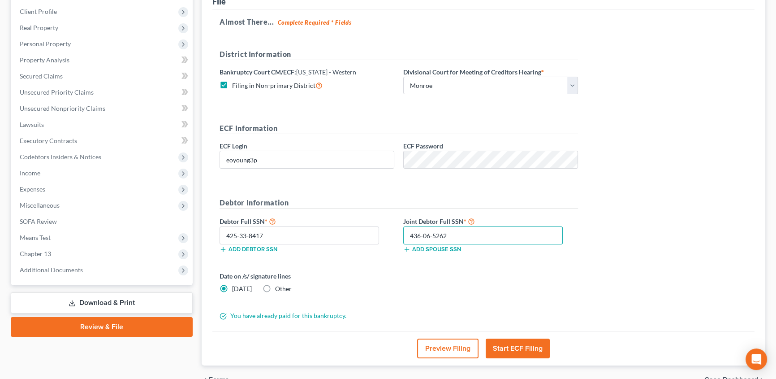
type input "436-06-5262"
click at [527, 347] on button "Start ECF Filing" at bounding box center [518, 348] width 64 height 20
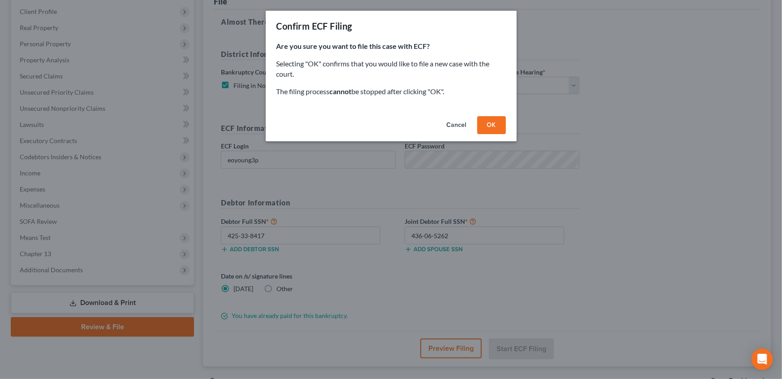
click at [484, 126] on button "OK" at bounding box center [491, 125] width 29 height 18
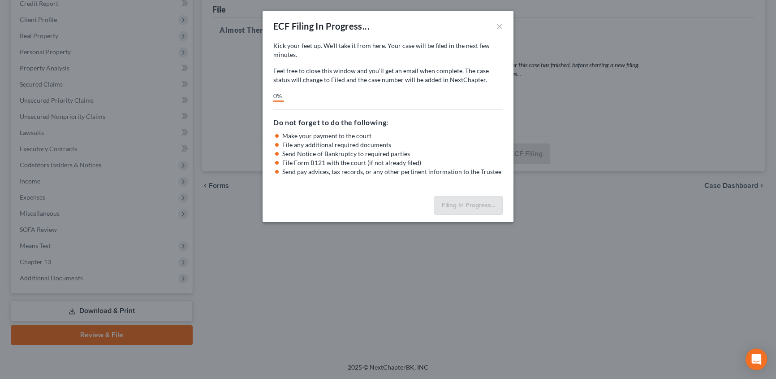
scroll to position [113, 0]
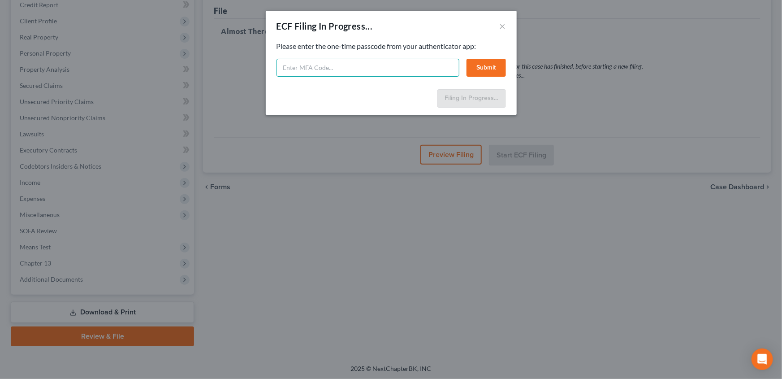
click at [317, 69] on input "text" at bounding box center [368, 68] width 183 height 18
type input "556192"
click at [483, 67] on button "Submit" at bounding box center [486, 68] width 39 height 18
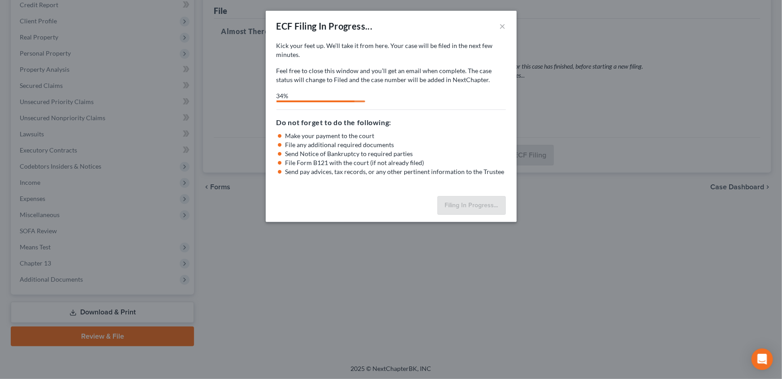
select select "3"
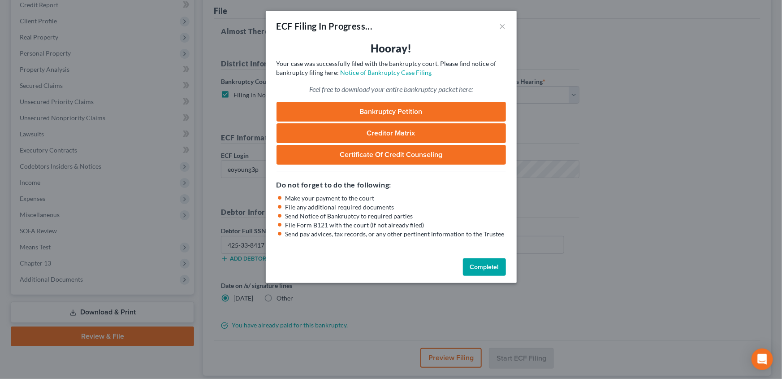
click at [491, 268] on button "Complete!" at bounding box center [484, 267] width 43 height 18
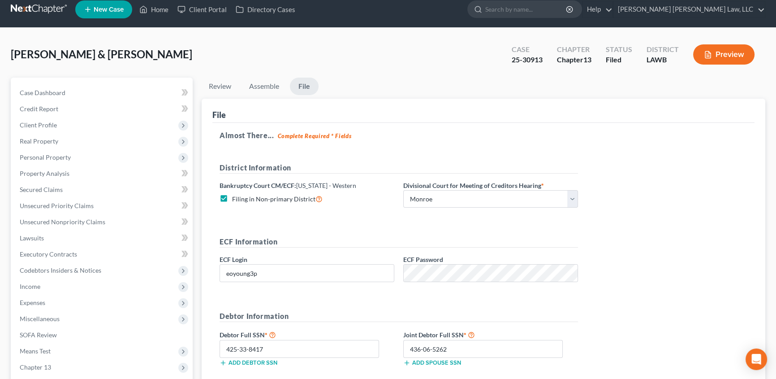
scroll to position [0, 0]
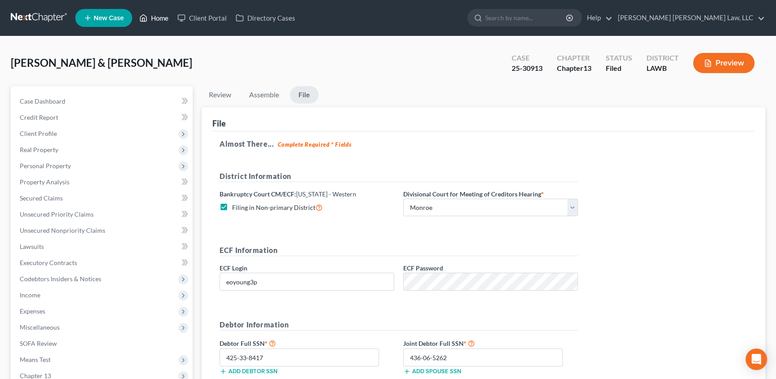
click at [161, 20] on link "Home" at bounding box center [154, 18] width 38 height 16
